Goal: Information Seeking & Learning: Check status

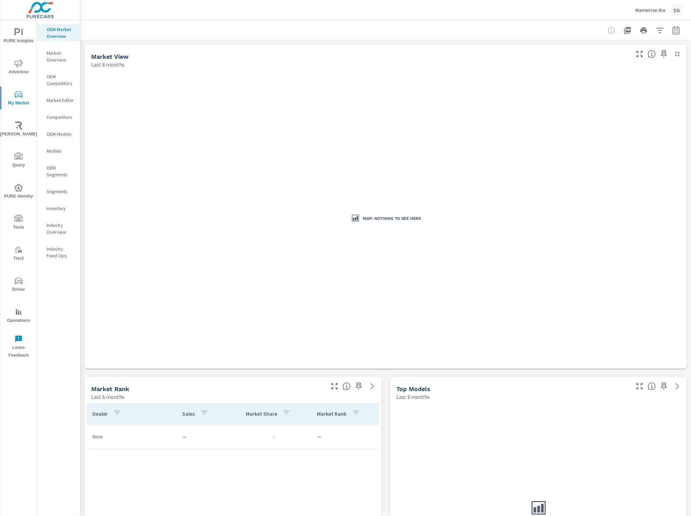
click at [309, 29] on div at bounding box center [385, 30] width 595 height 20
drag, startPoint x: 145, startPoint y: 2, endPoint x: 146, endPoint y: 7, distance: 4.8
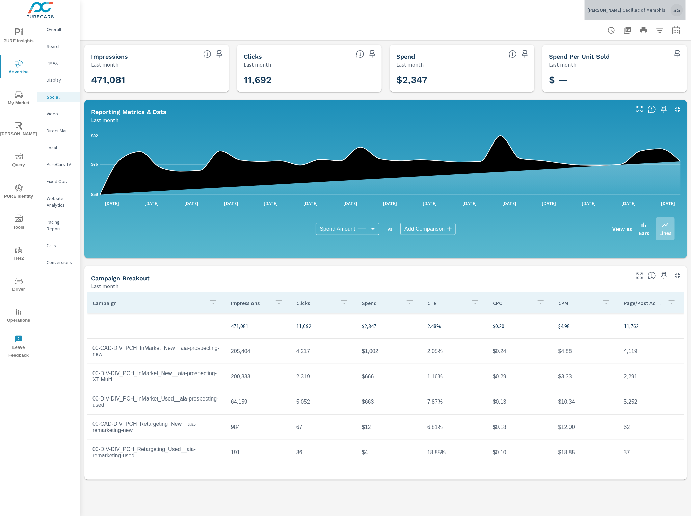
click at [657, 10] on p "Landers Cadillac of Memphis" at bounding box center [627, 10] width 78 height 6
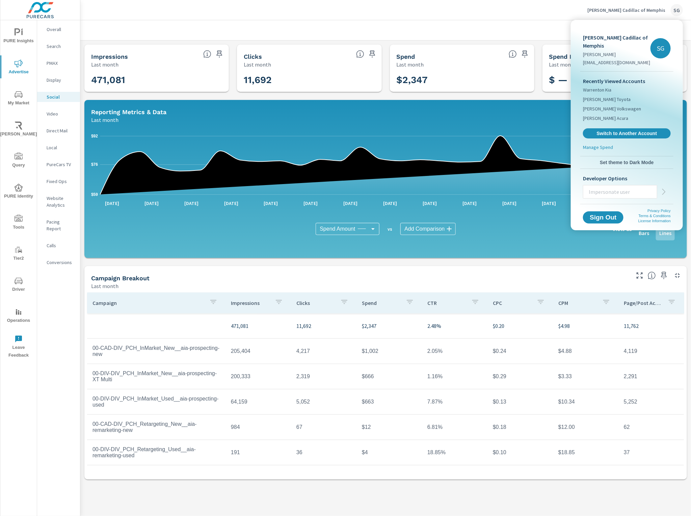
click at [591, 144] on p "Manage Spend" at bounding box center [598, 147] width 30 height 7
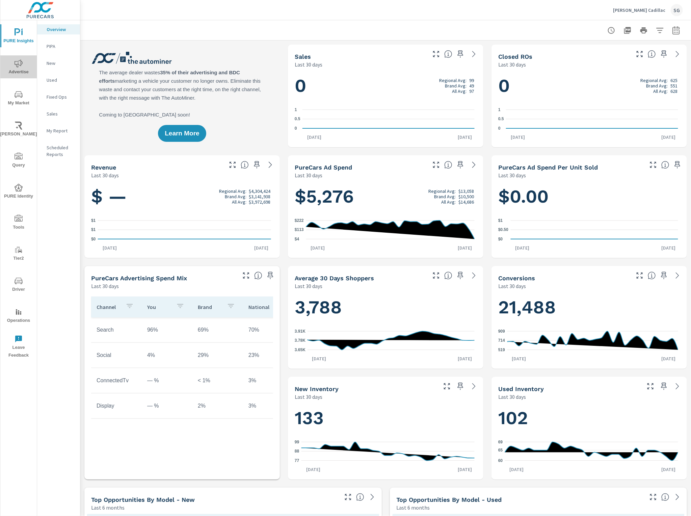
click at [18, 70] on span "Advertise" at bounding box center [18, 67] width 32 height 17
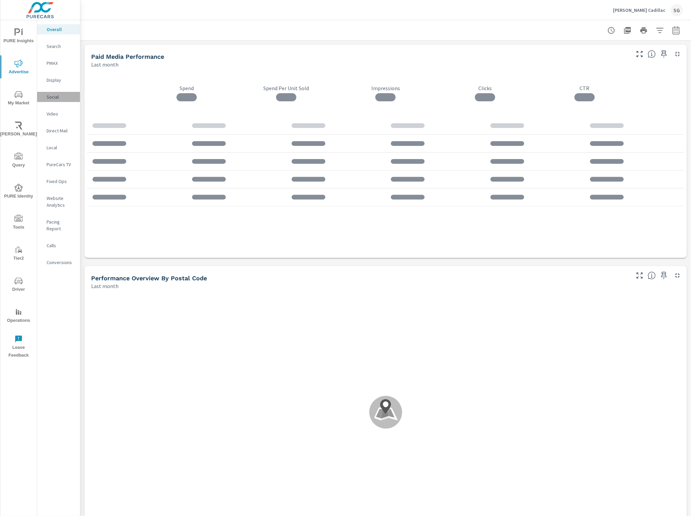
click at [53, 95] on p "Social" at bounding box center [61, 97] width 28 height 7
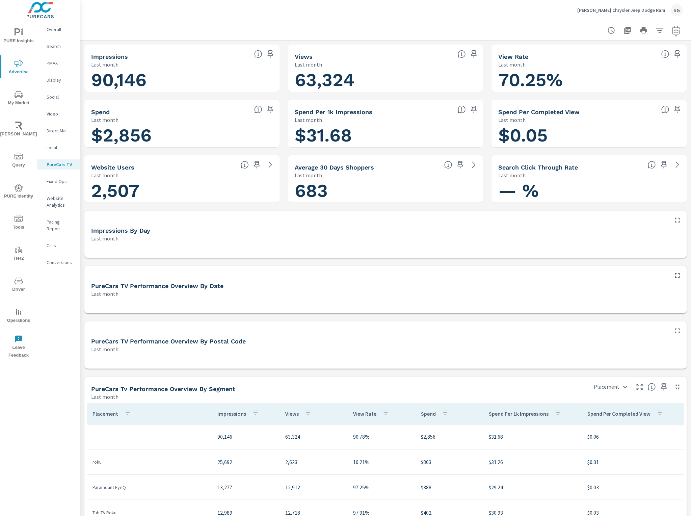
click at [532, 75] on h1 "70.25%" at bounding box center [590, 80] width 182 height 23
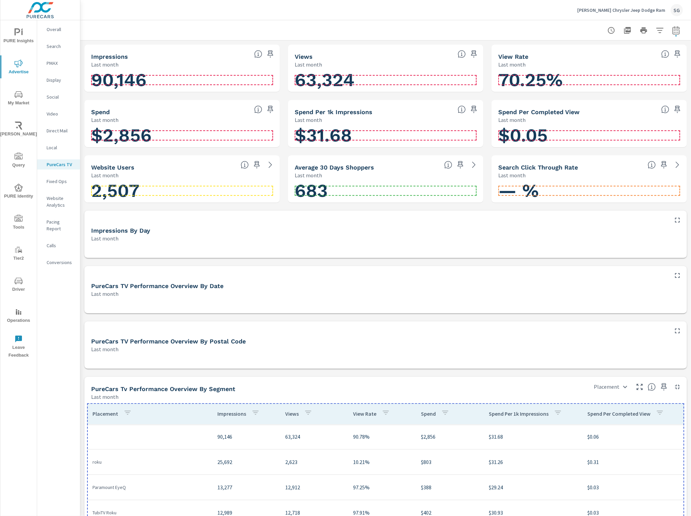
click at [533, 76] on h1 "70.25%" at bounding box center [590, 80] width 182 height 23
